Goal: Find specific page/section: Find specific page/section

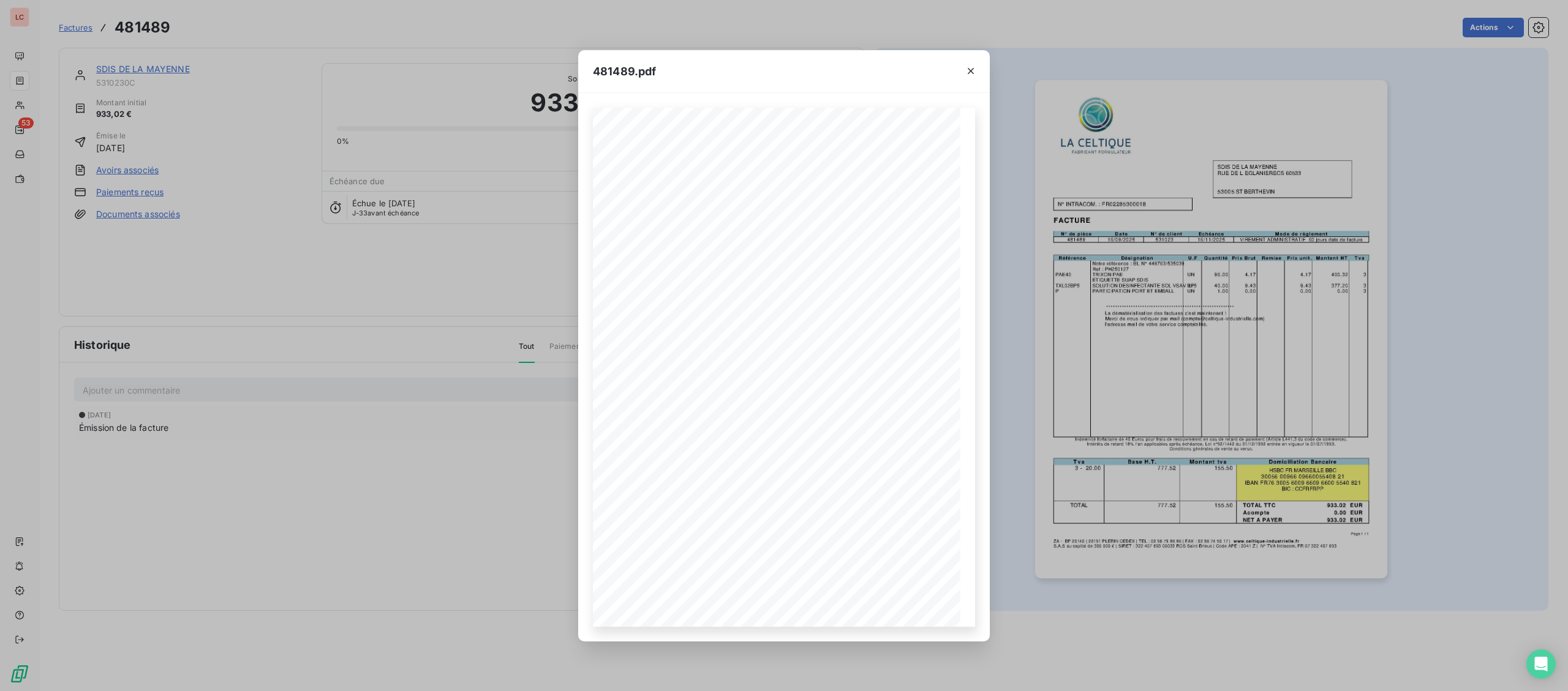
click at [24, 107] on div "481489.pdf Page 1 / 1 ZA - BP 20140 | [PHONE_NUMBER] CEDEX | TEL : [PHONE_NUMBE…" at bounding box center [784, 346] width 1568 height 691
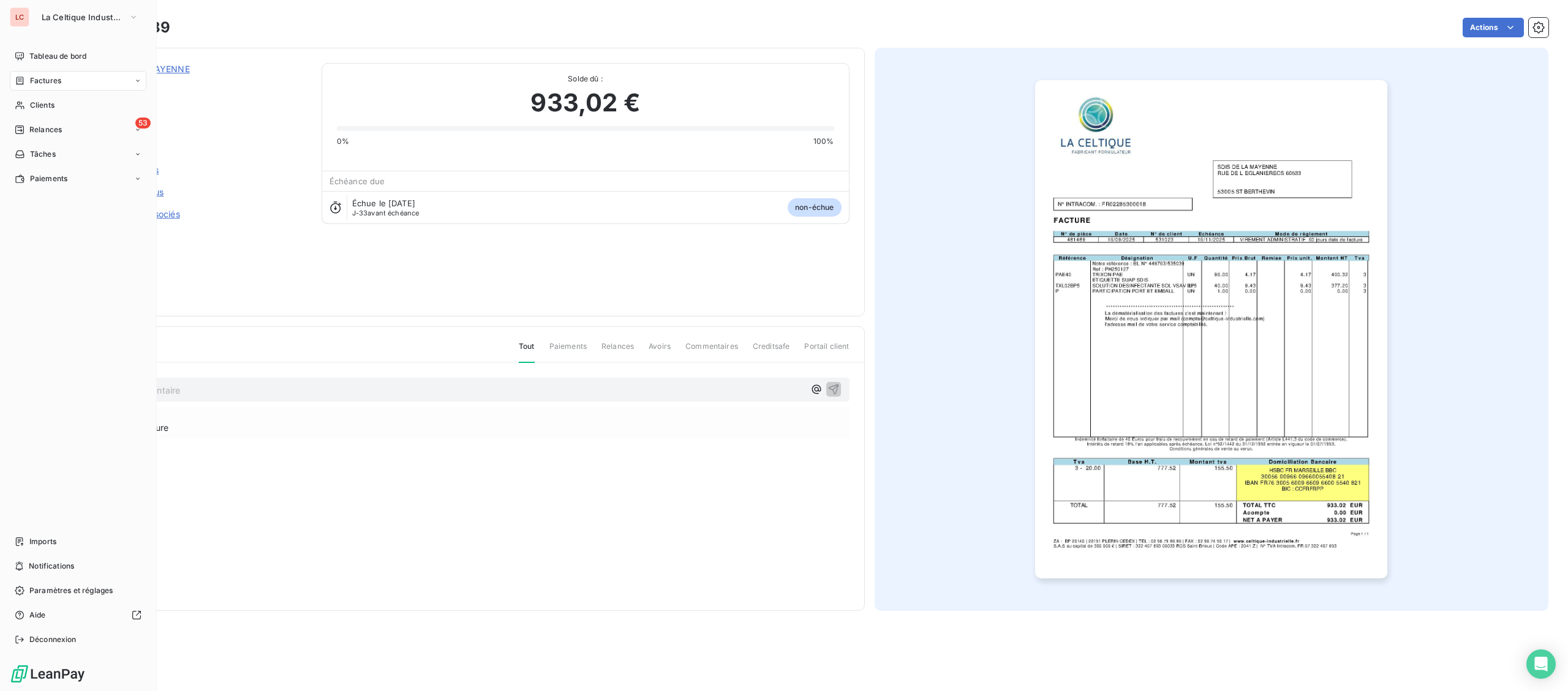
click at [24, 107] on icon at bounding box center [20, 105] width 10 height 10
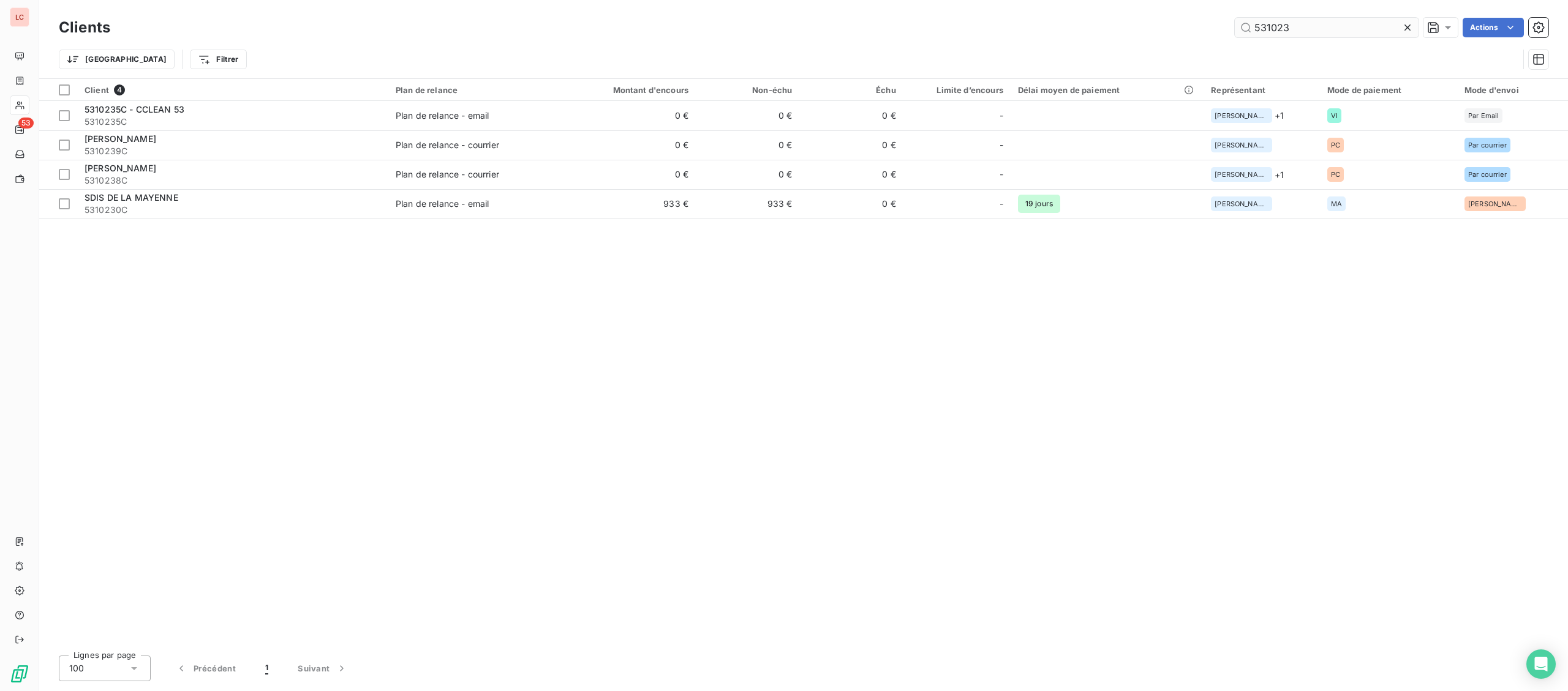
drag, startPoint x: 1301, startPoint y: 35, endPoint x: 1167, endPoint y: 30, distance: 134.1
click at [1235, 30] on input "531023" at bounding box center [1327, 27] width 184 height 20
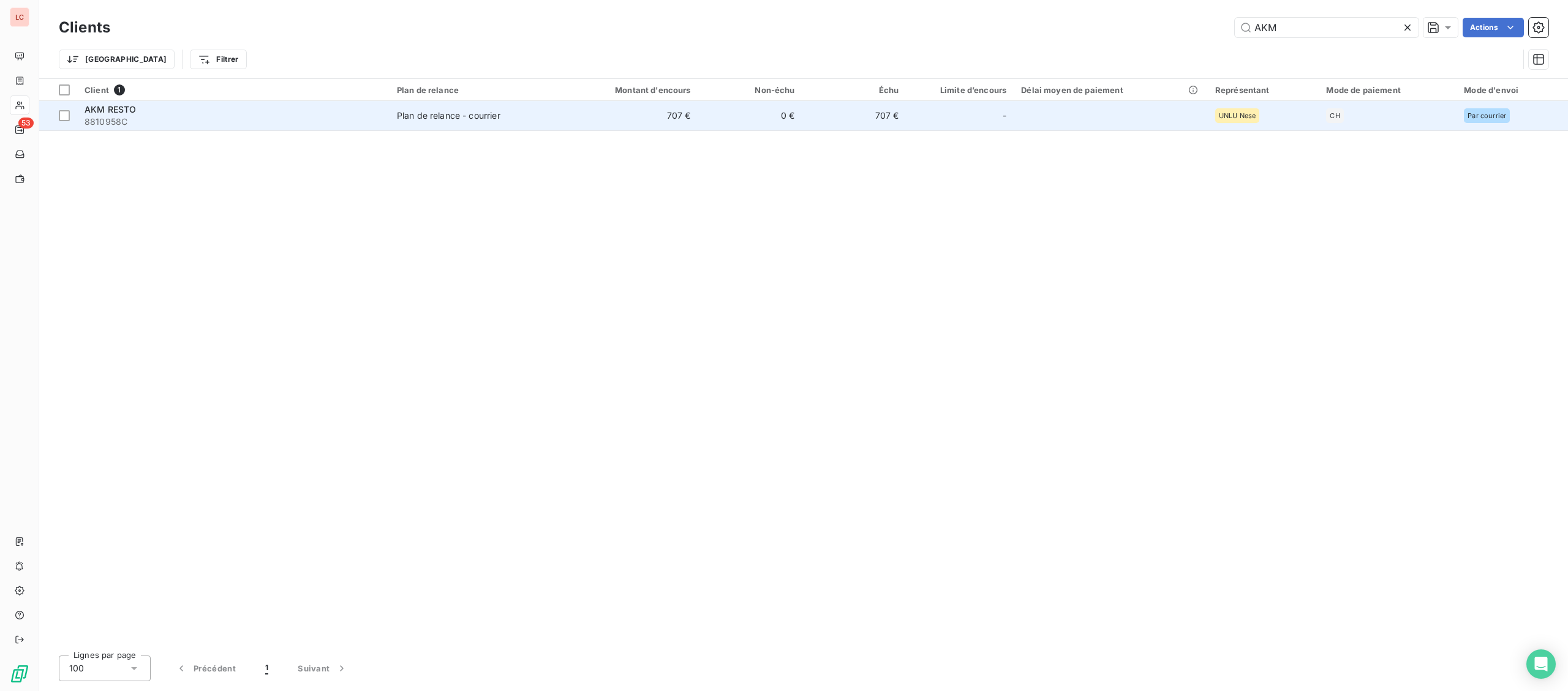
type input "AKM"
click at [554, 106] on td "Plan de relance - courrier" at bounding box center [474, 115] width 169 height 29
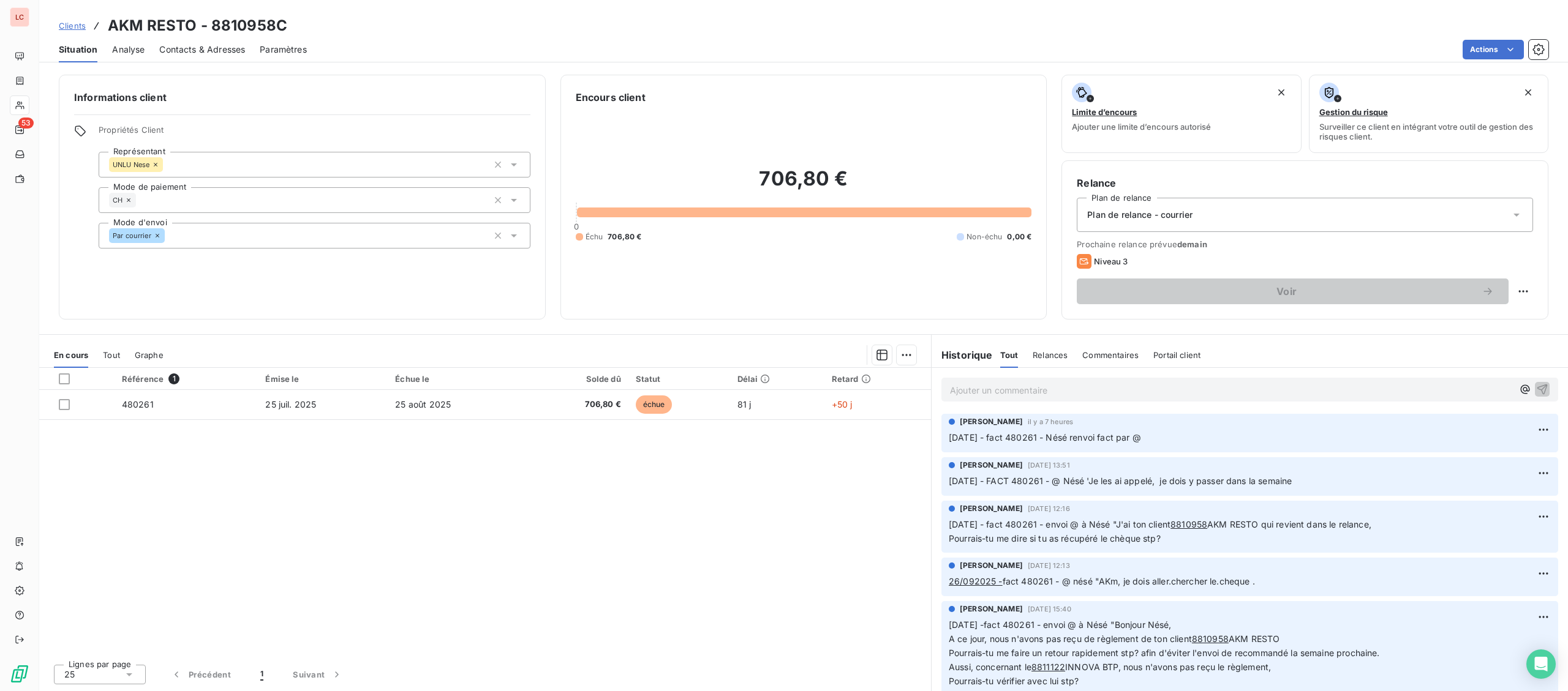
click at [1024, 394] on p "Ajouter un commentaire ﻿" at bounding box center [1231, 390] width 563 height 15
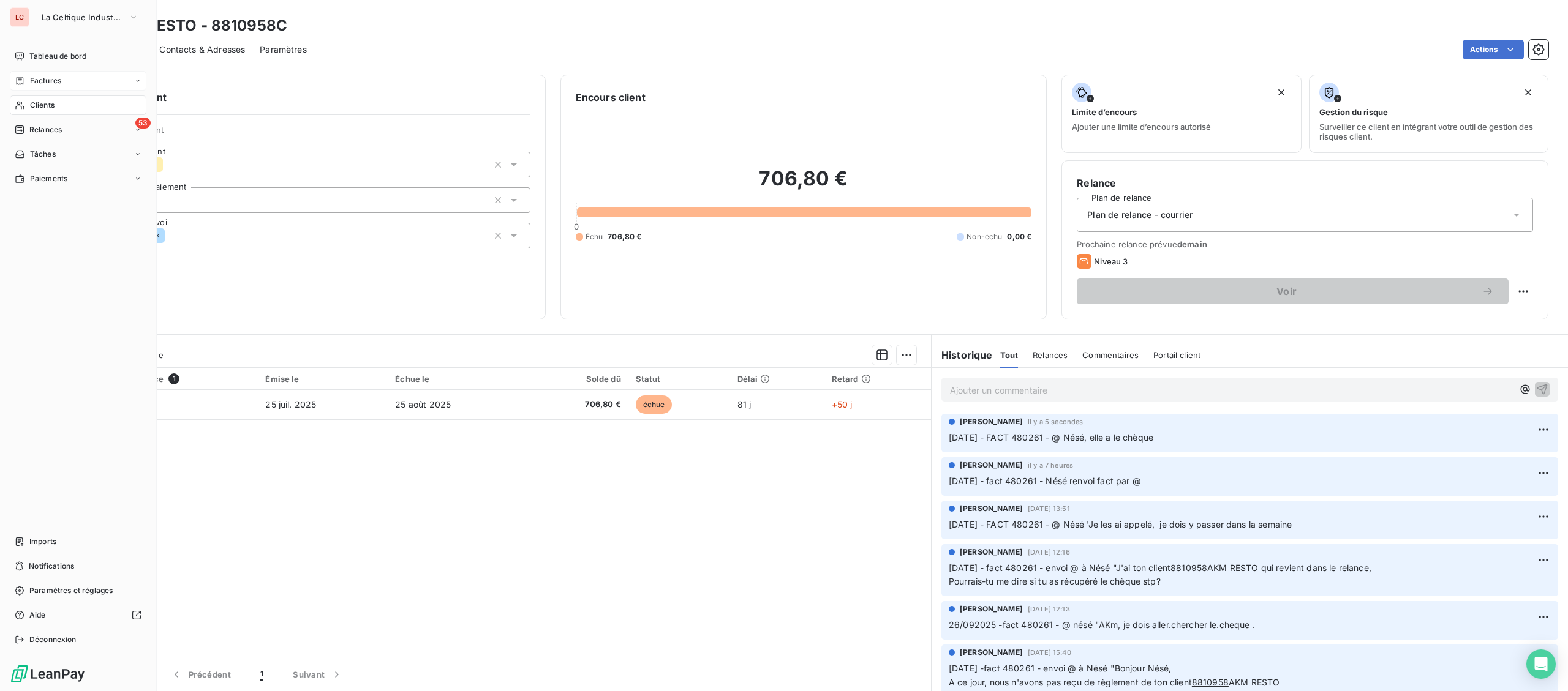
click at [39, 83] on span "Factures" at bounding box center [46, 80] width 31 height 11
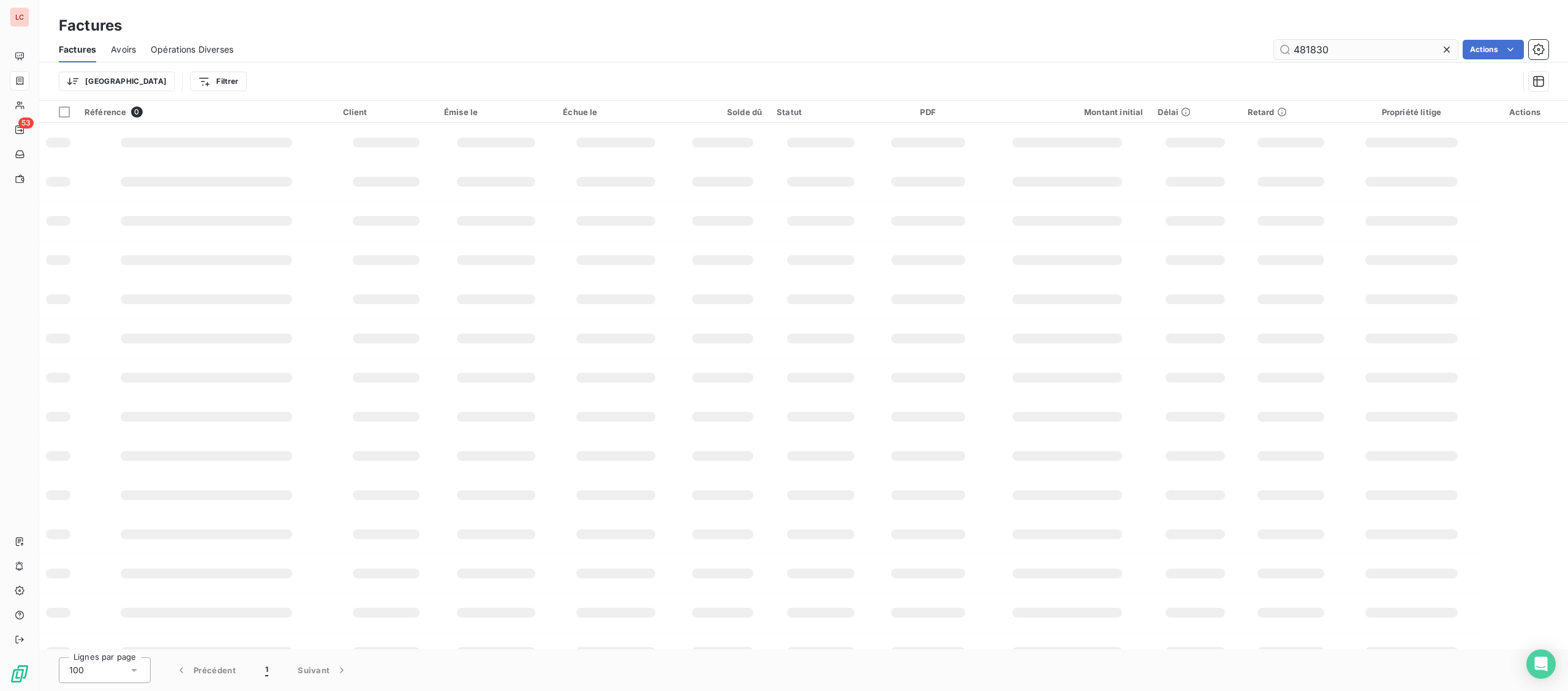
drag, startPoint x: 1367, startPoint y: 46, endPoint x: 1100, endPoint y: 44, distance: 267.0
click at [1274, 44] on input "481830" at bounding box center [1366, 49] width 184 height 20
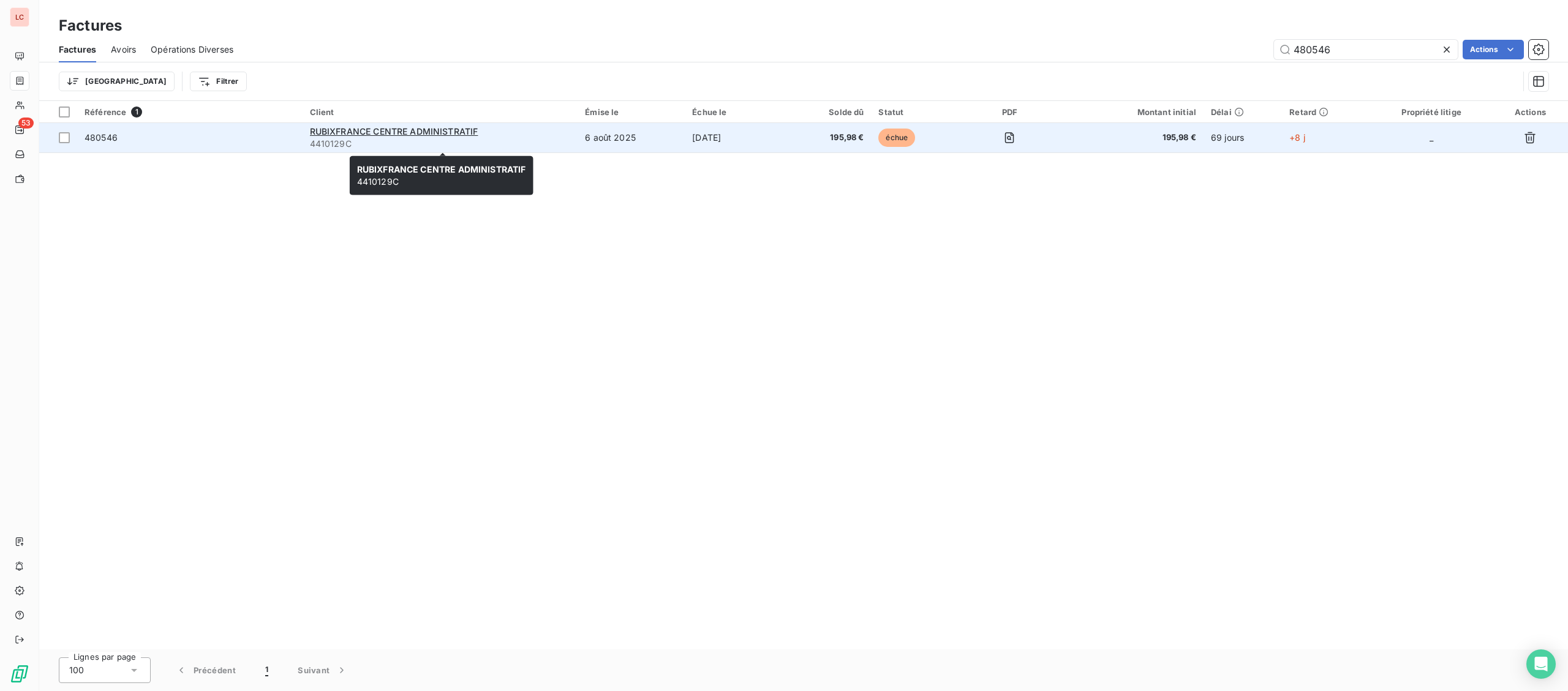
type input "480546"
click at [360, 139] on span "4410129C" at bounding box center [440, 143] width 261 height 12
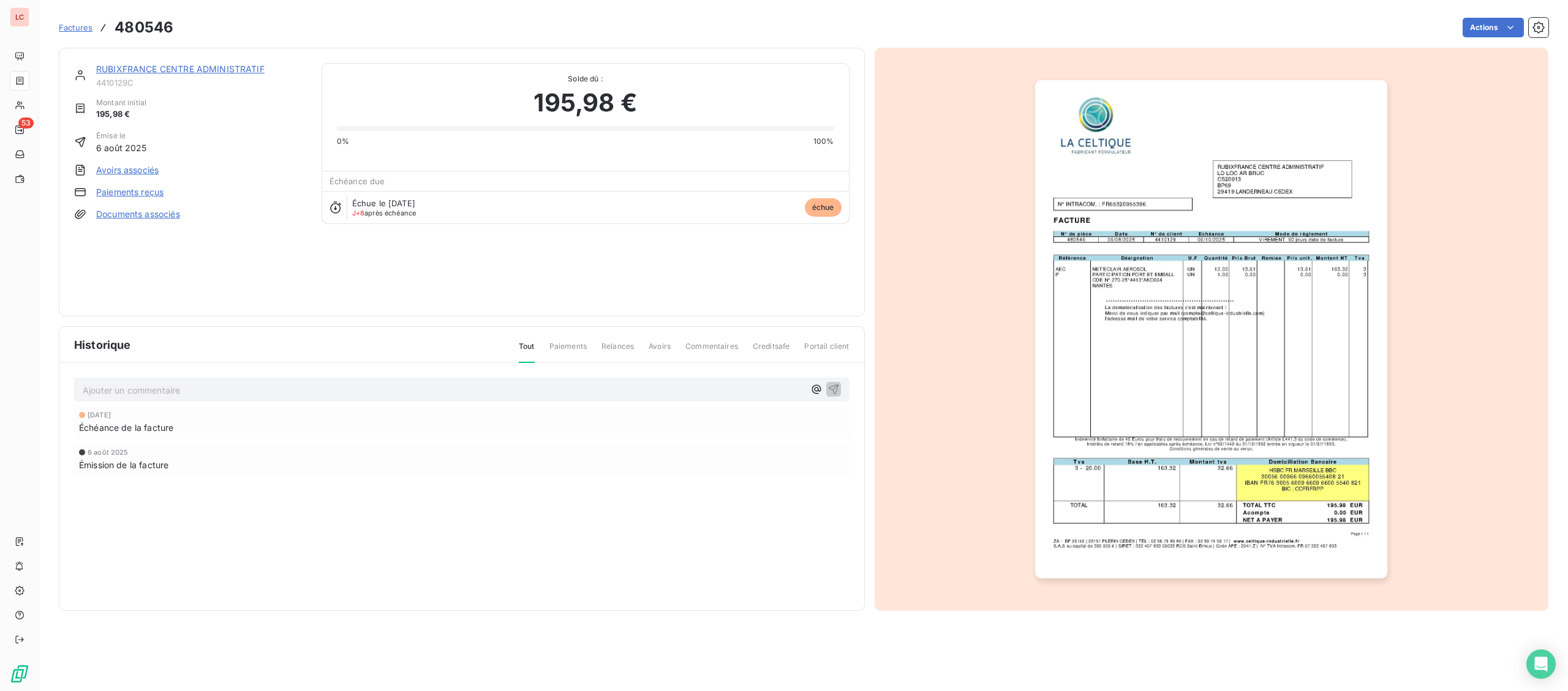
click at [211, 71] on link "RUBIXFRANCE CENTRE ADMINISTRATIF" at bounding box center [180, 69] width 168 height 10
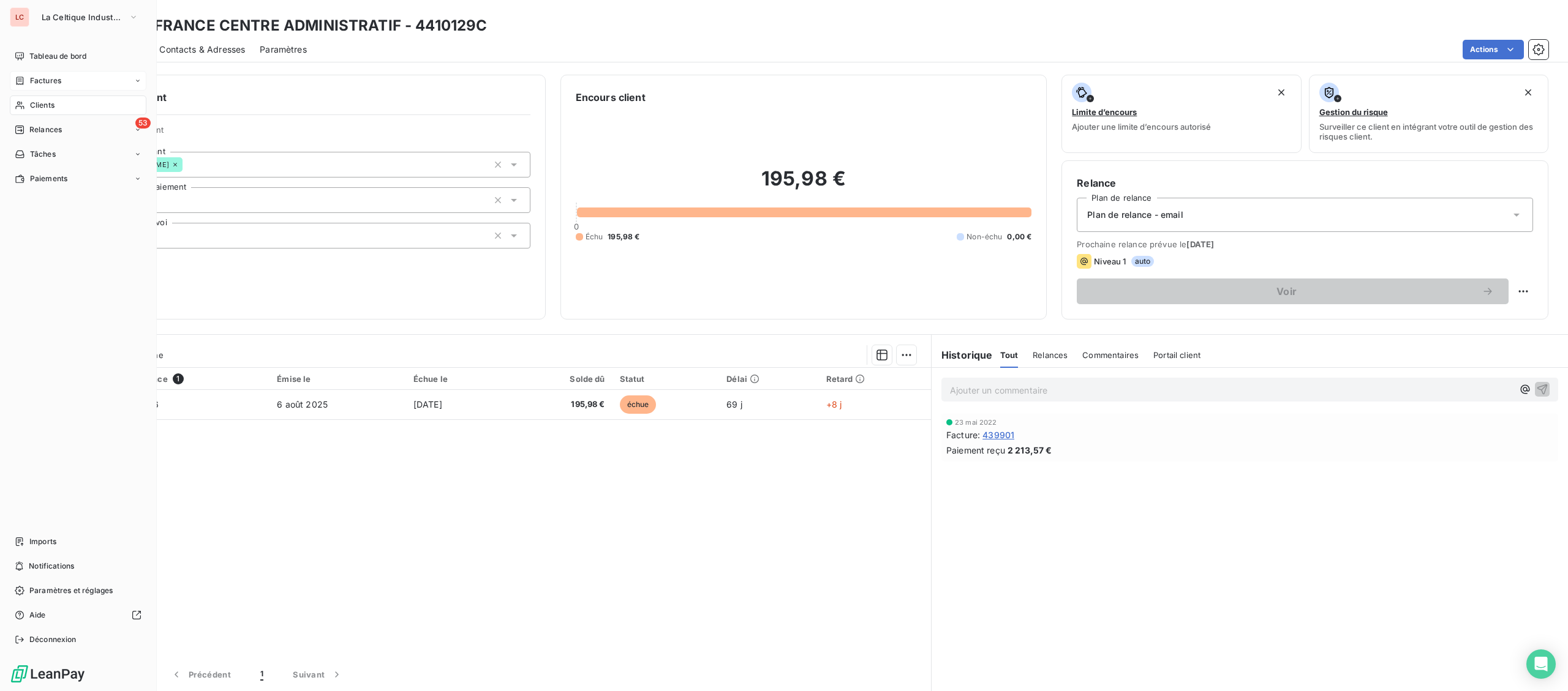
click at [42, 107] on span "Clients" at bounding box center [42, 105] width 24 height 11
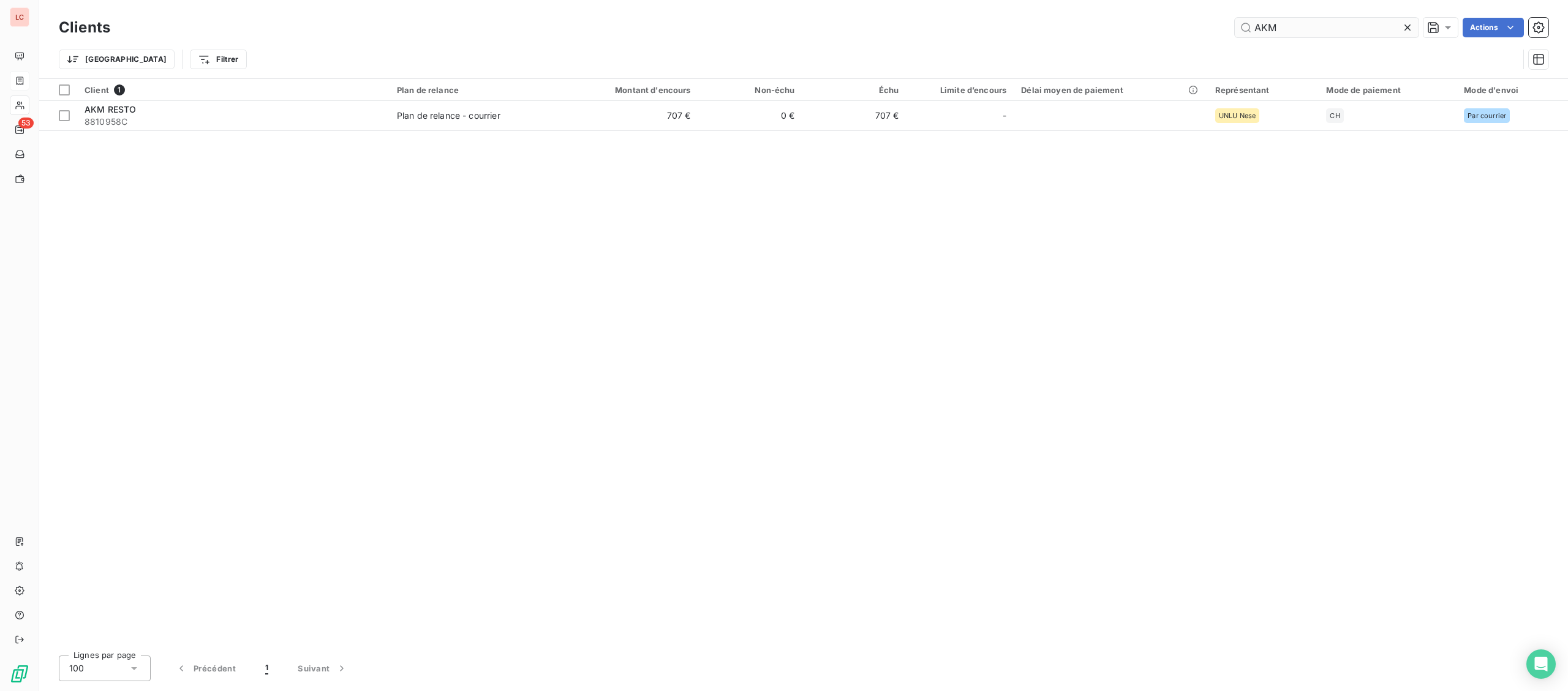
click at [1235, 35] on input "AKM" at bounding box center [1327, 27] width 184 height 20
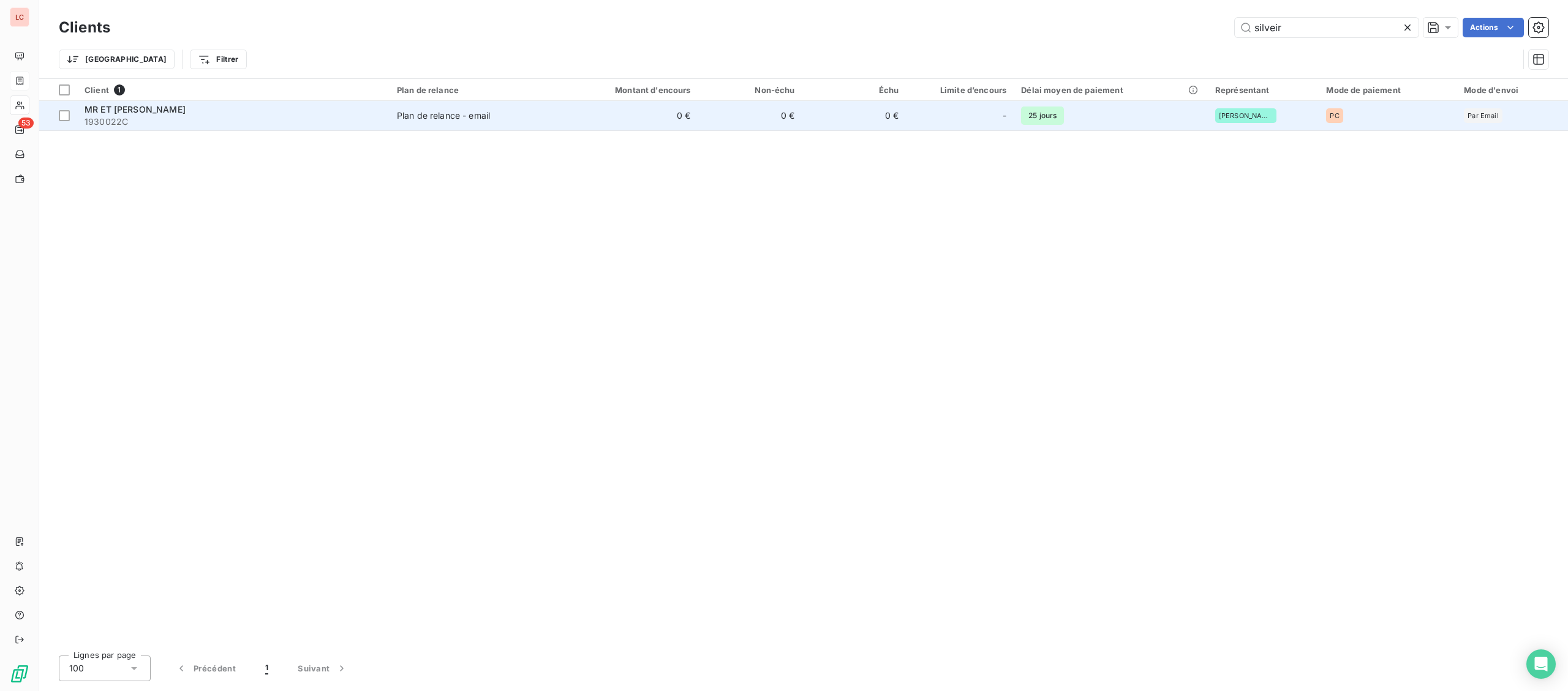
type input "silveir"
click at [676, 127] on td "0 €" at bounding box center [629, 115] width 140 height 29
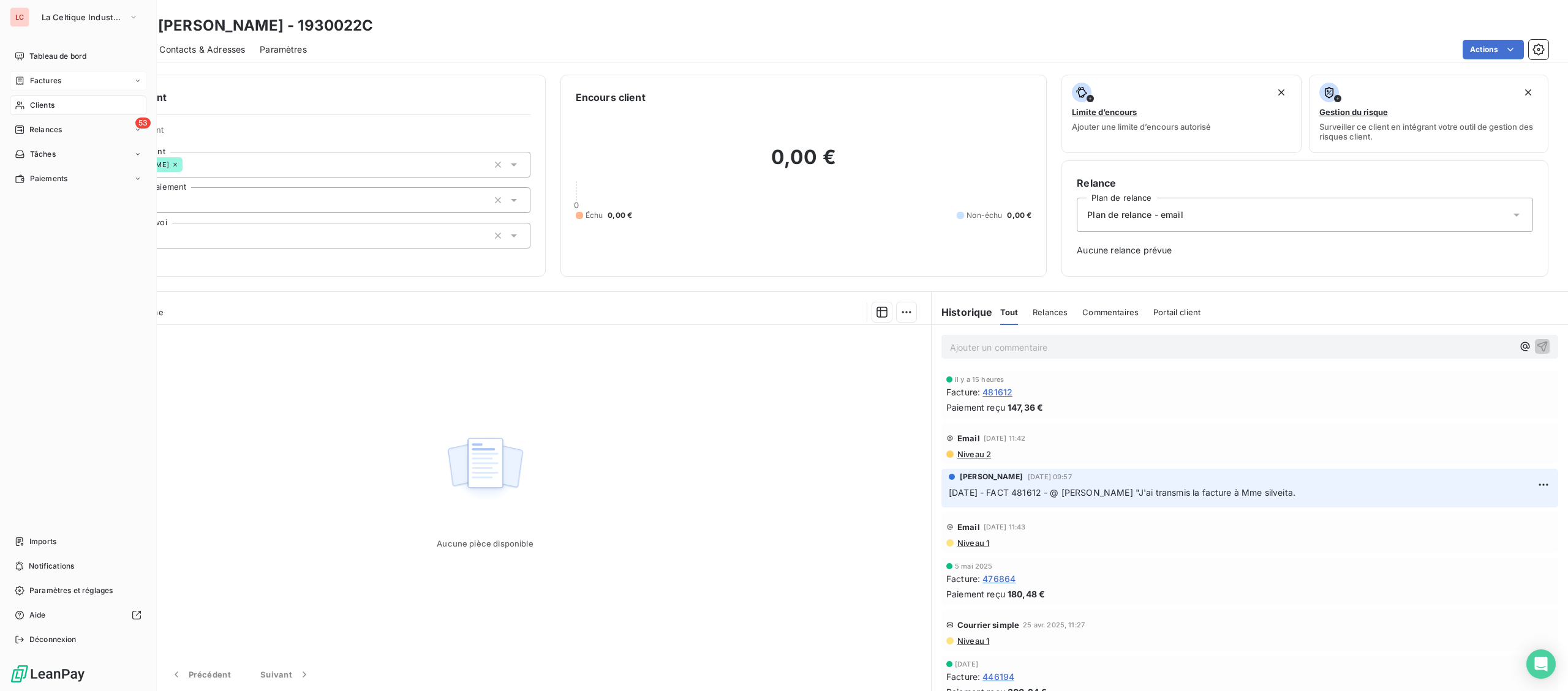
click at [27, 83] on div "Factures" at bounding box center [38, 80] width 46 height 11
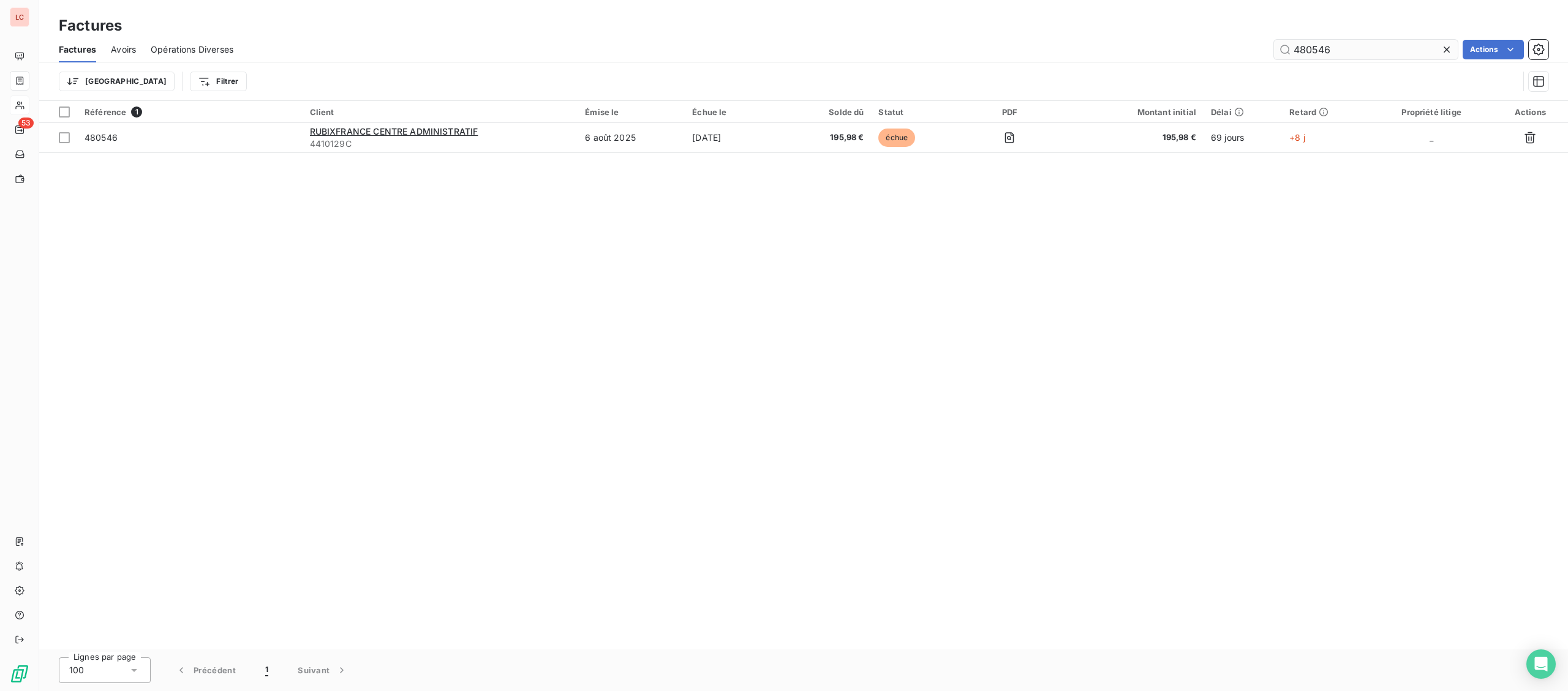
drag, startPoint x: 1341, startPoint y: 45, endPoint x: 1203, endPoint y: 58, distance: 138.6
click at [1274, 58] on input "480546" at bounding box center [1366, 49] width 184 height 20
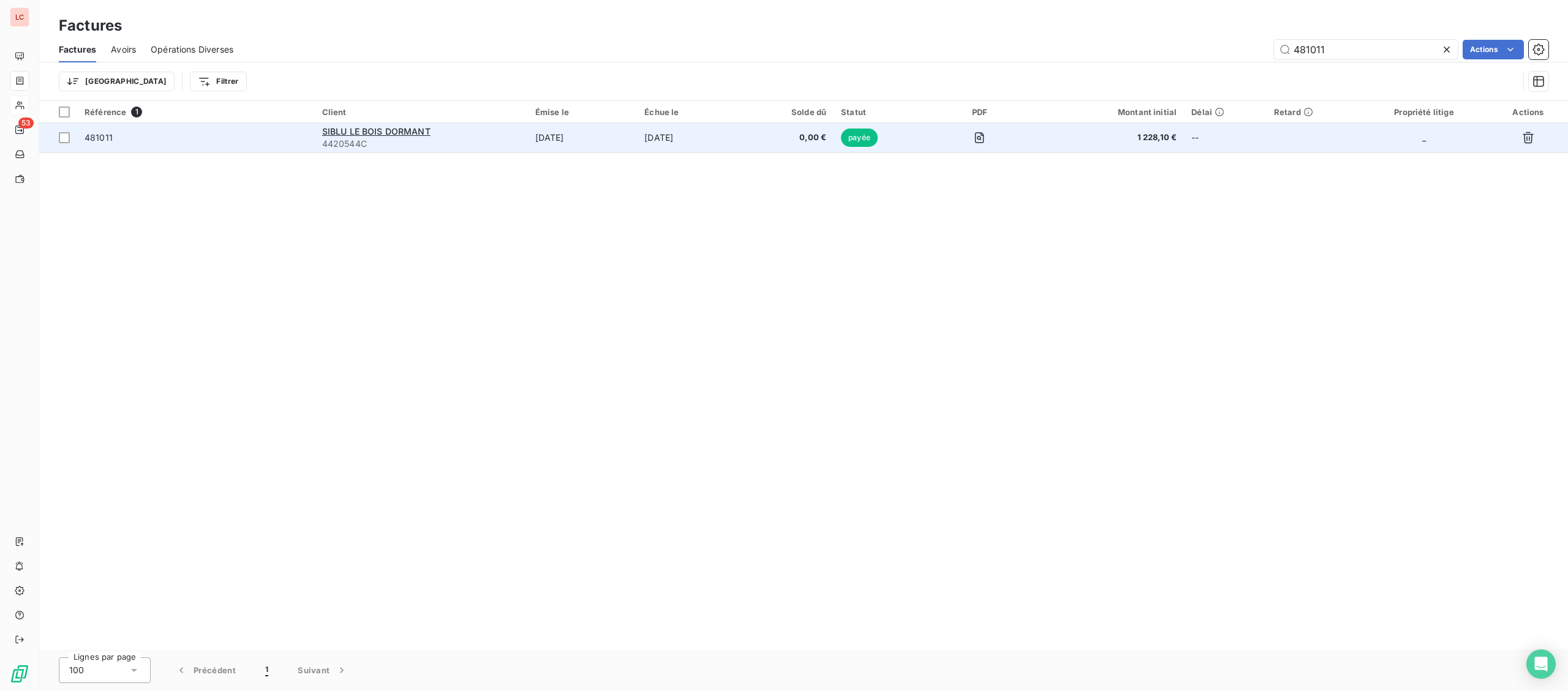
type input "481011"
click at [625, 132] on td "[DATE]" at bounding box center [582, 137] width 110 height 29
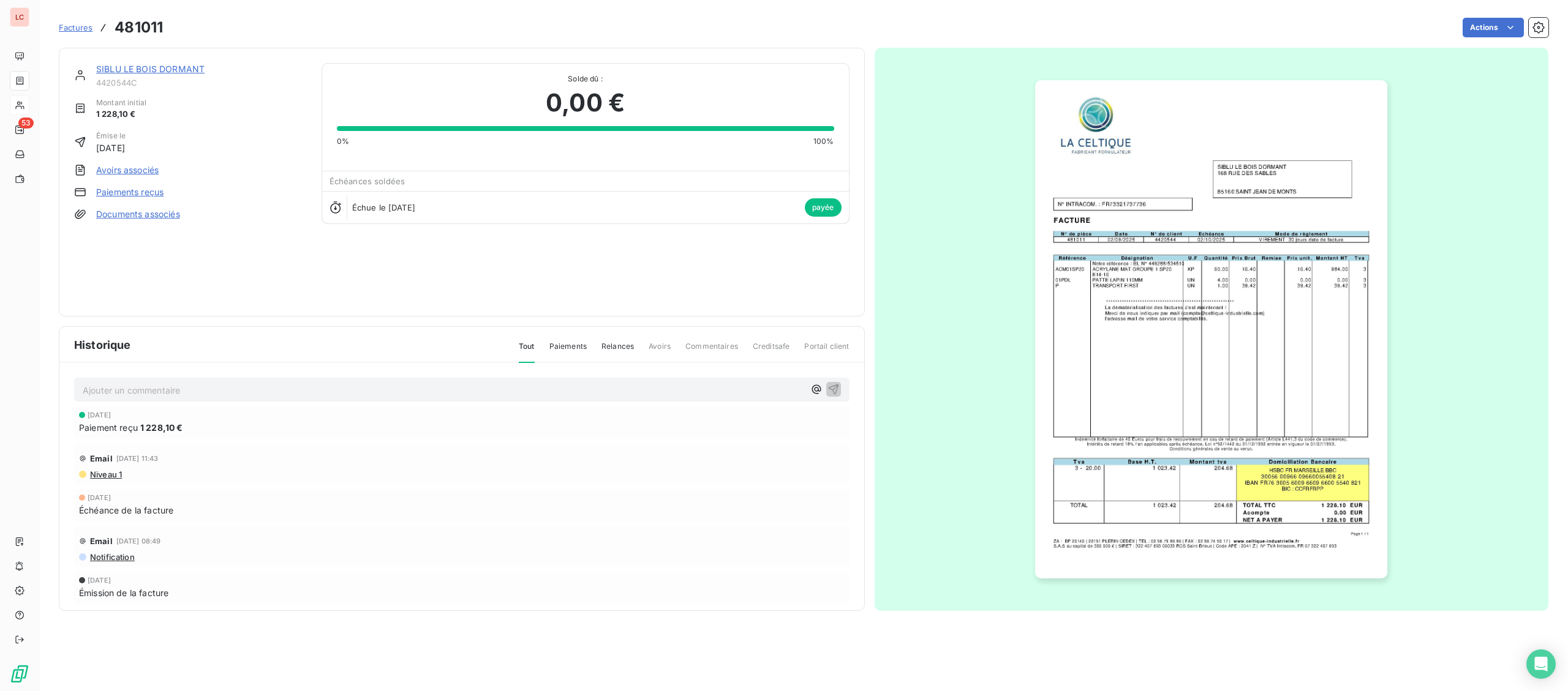
click at [196, 65] on link "SIBLU LE BOIS DORMANT" at bounding box center [150, 69] width 108 height 10
